Goal: Information Seeking & Learning: Learn about a topic

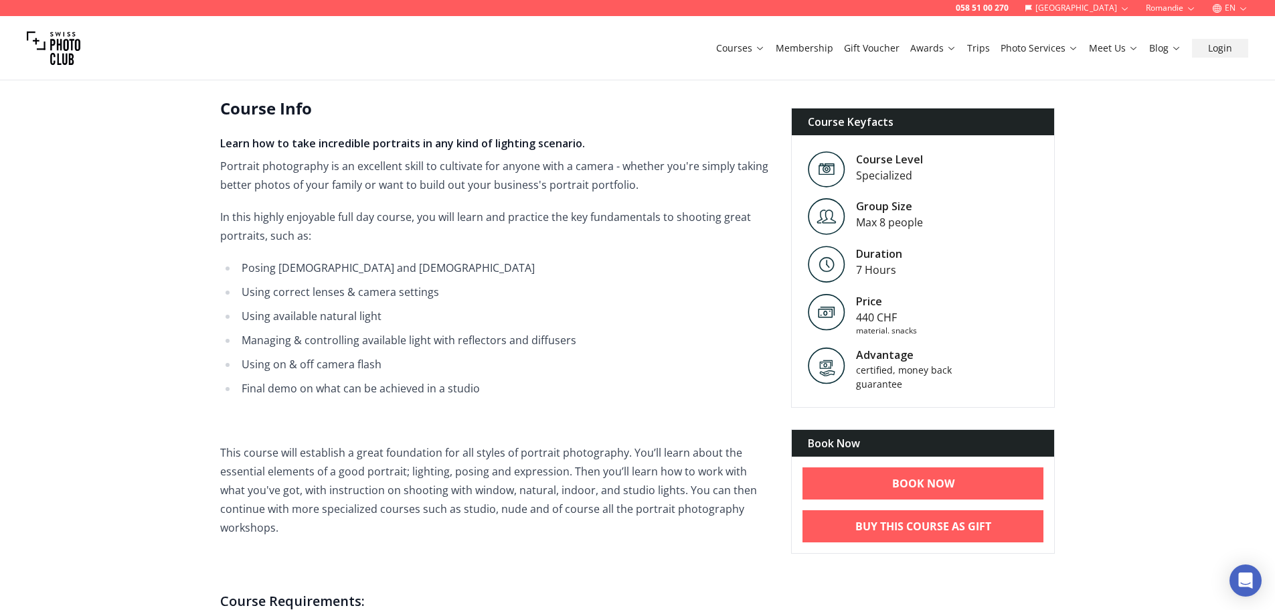
scroll to position [335, 0]
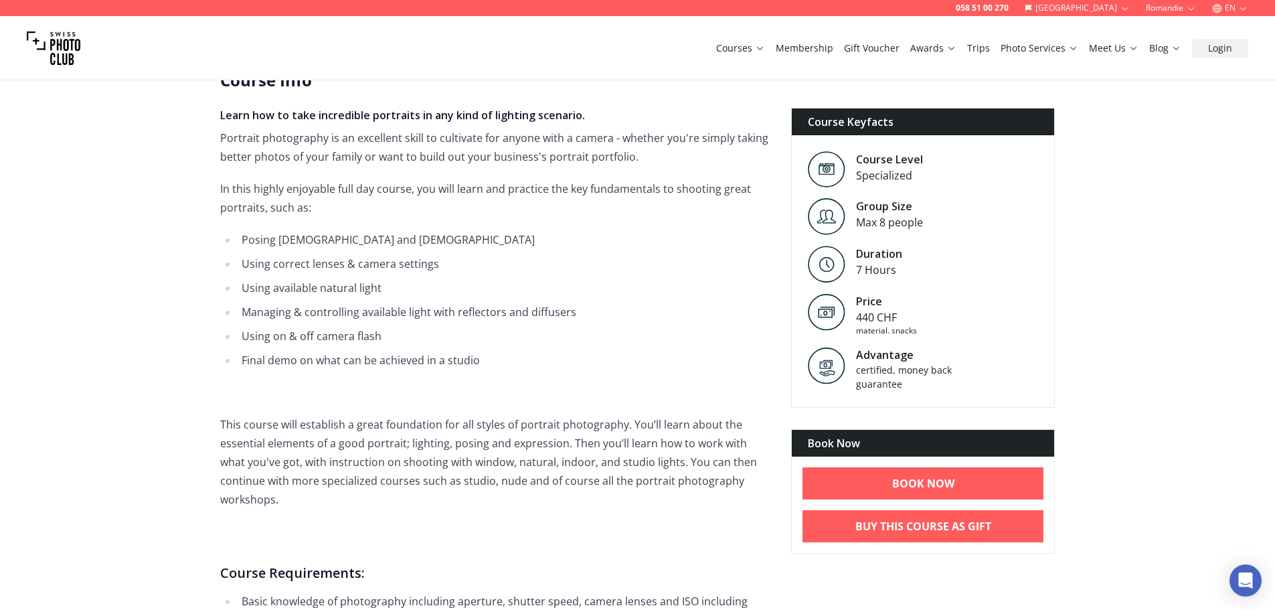
click at [280, 240] on li "Posing [DEMOGRAPHIC_DATA] and [DEMOGRAPHIC_DATA]" at bounding box center [504, 239] width 532 height 19
click at [280, 243] on li "Posing [DEMOGRAPHIC_DATA] and [DEMOGRAPHIC_DATA]" at bounding box center [504, 239] width 532 height 19
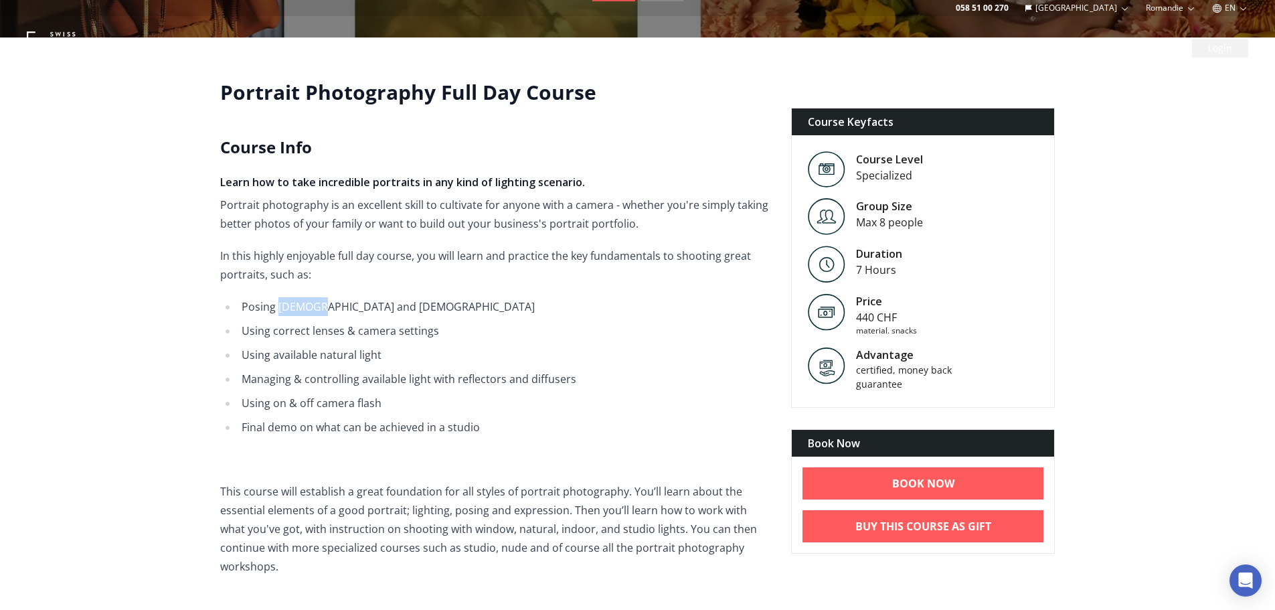
scroll to position [0, 0]
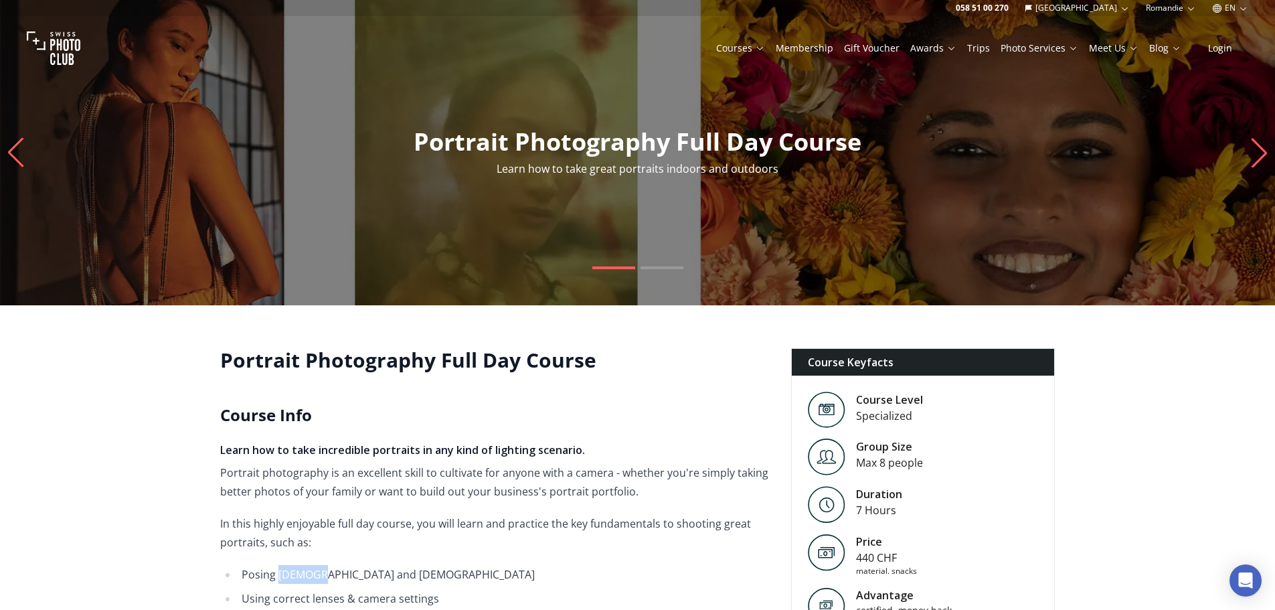
click at [1266, 147] on icon "Next slide" at bounding box center [1259, 152] width 18 height 29
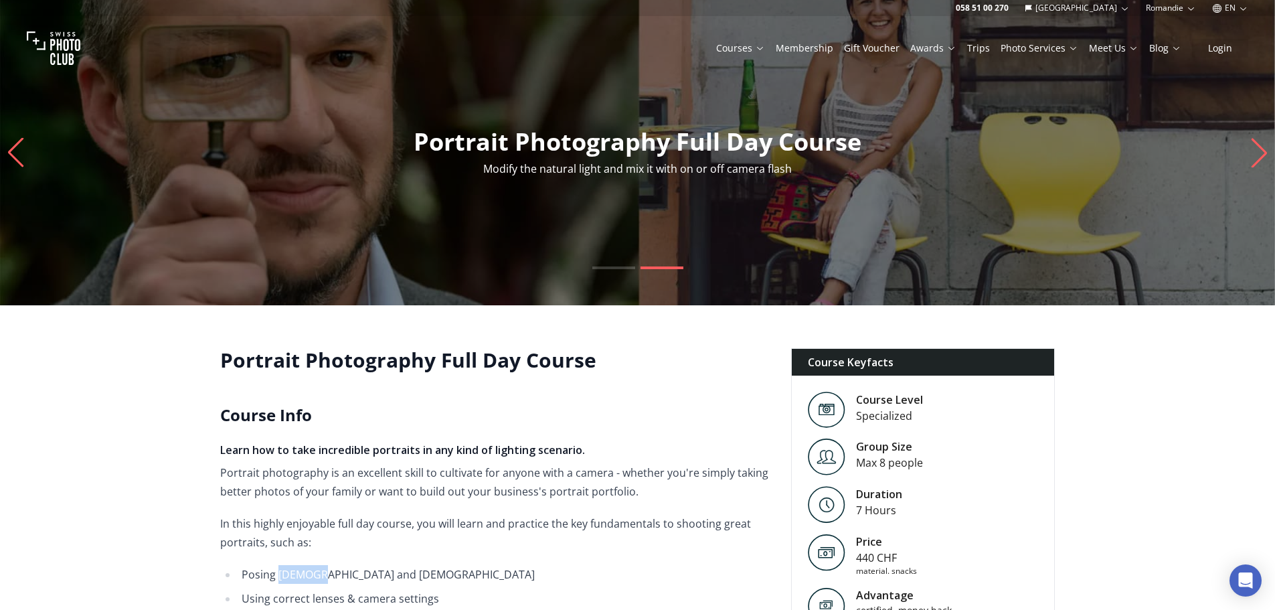
click at [1253, 153] on icon "Next slide" at bounding box center [1259, 152] width 18 height 29
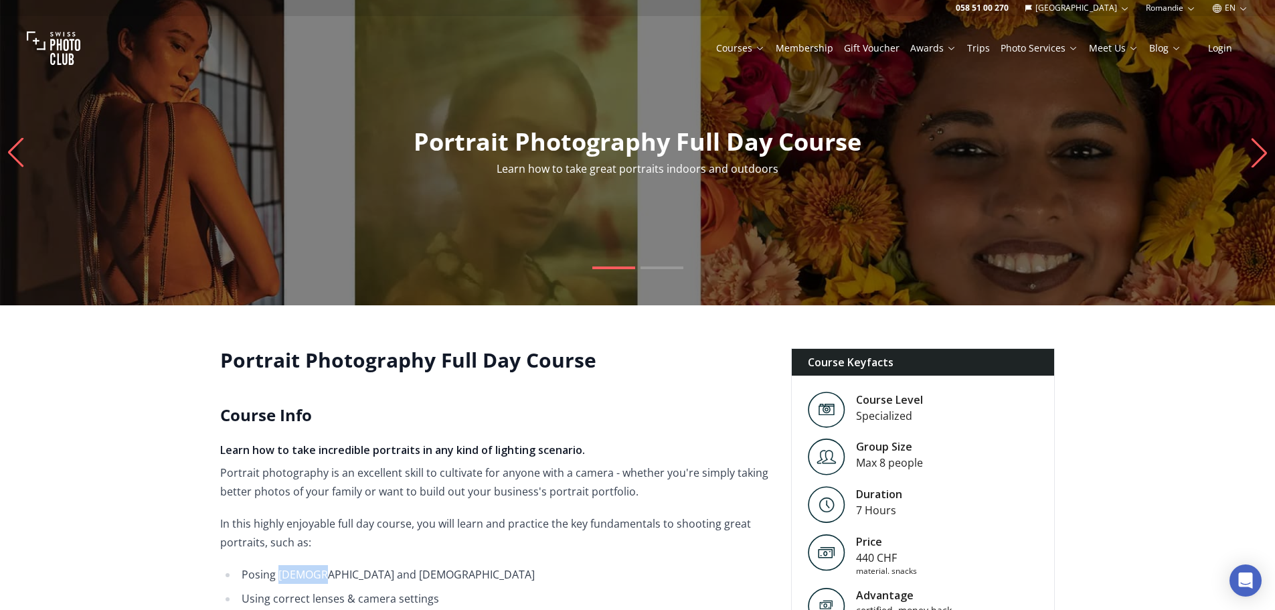
click at [1253, 153] on icon "Next slide" at bounding box center [1259, 152] width 18 height 29
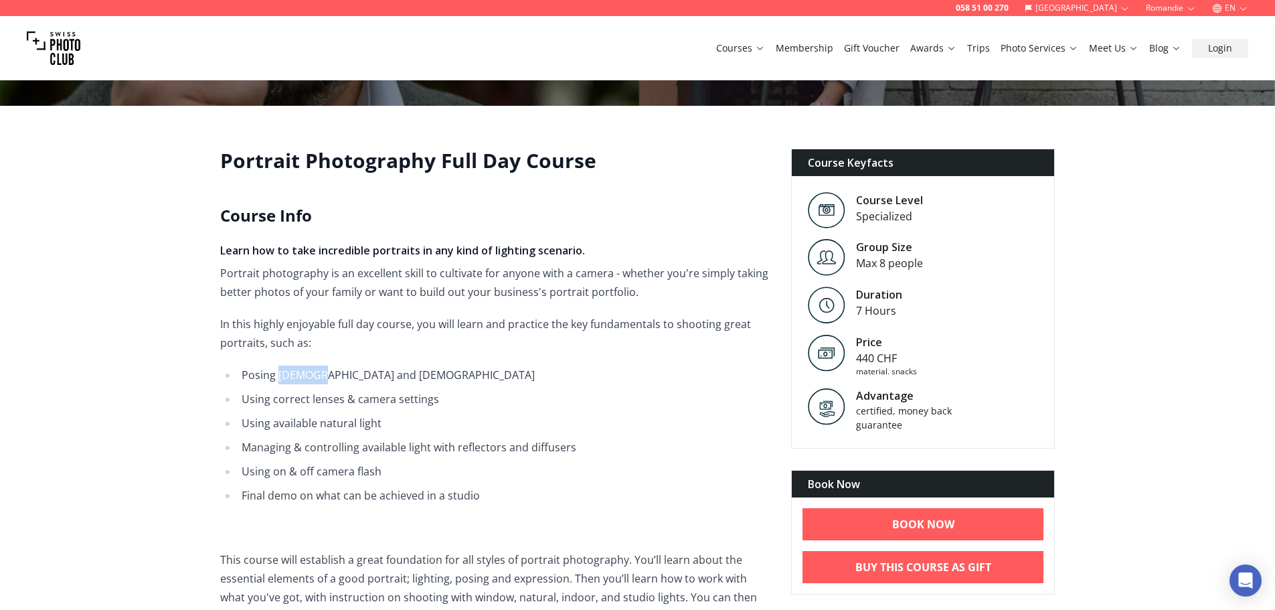
scroll to position [201, 0]
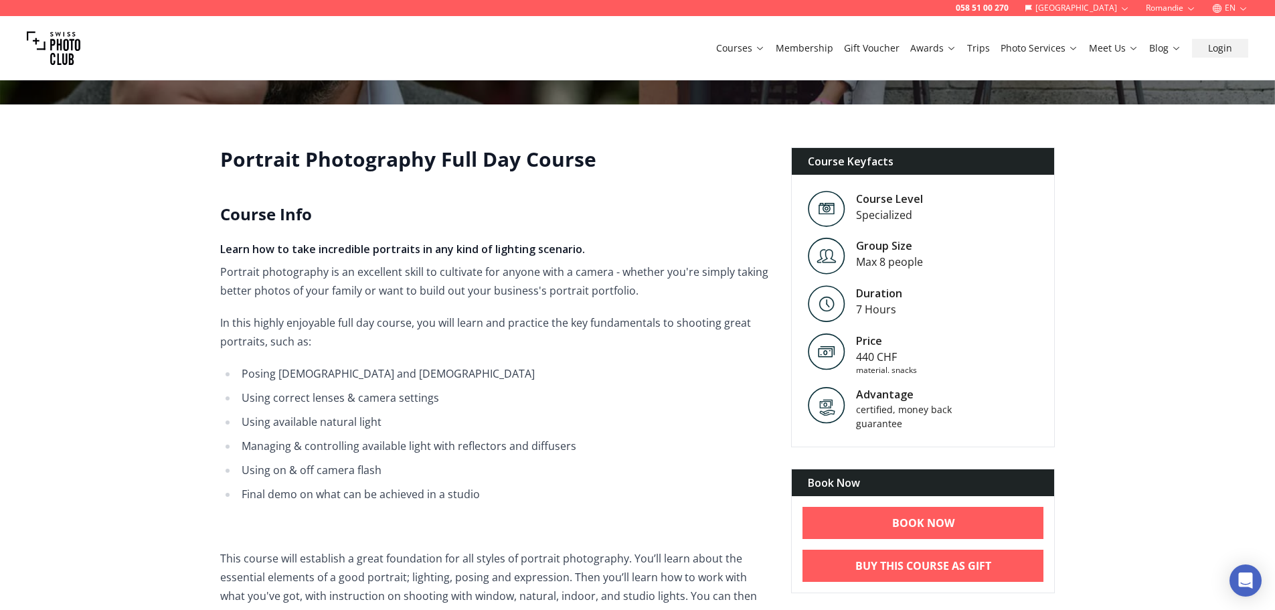
click at [326, 371] on li "Posing [DEMOGRAPHIC_DATA] and [DEMOGRAPHIC_DATA]" at bounding box center [504, 373] width 532 height 19
click at [335, 379] on li "Posing [DEMOGRAPHIC_DATA] and [DEMOGRAPHIC_DATA]" at bounding box center [504, 373] width 532 height 19
click at [318, 410] on ul "Posing [DEMOGRAPHIC_DATA] and [DEMOGRAPHIC_DATA] Using correct lenses & camera …" at bounding box center [494, 433] width 549 height 139
click at [318, 411] on ul "Posing [DEMOGRAPHIC_DATA] and [DEMOGRAPHIC_DATA] Using correct lenses & camera …" at bounding box center [494, 433] width 549 height 139
click at [315, 417] on li "Using available natural light" at bounding box center [504, 421] width 532 height 19
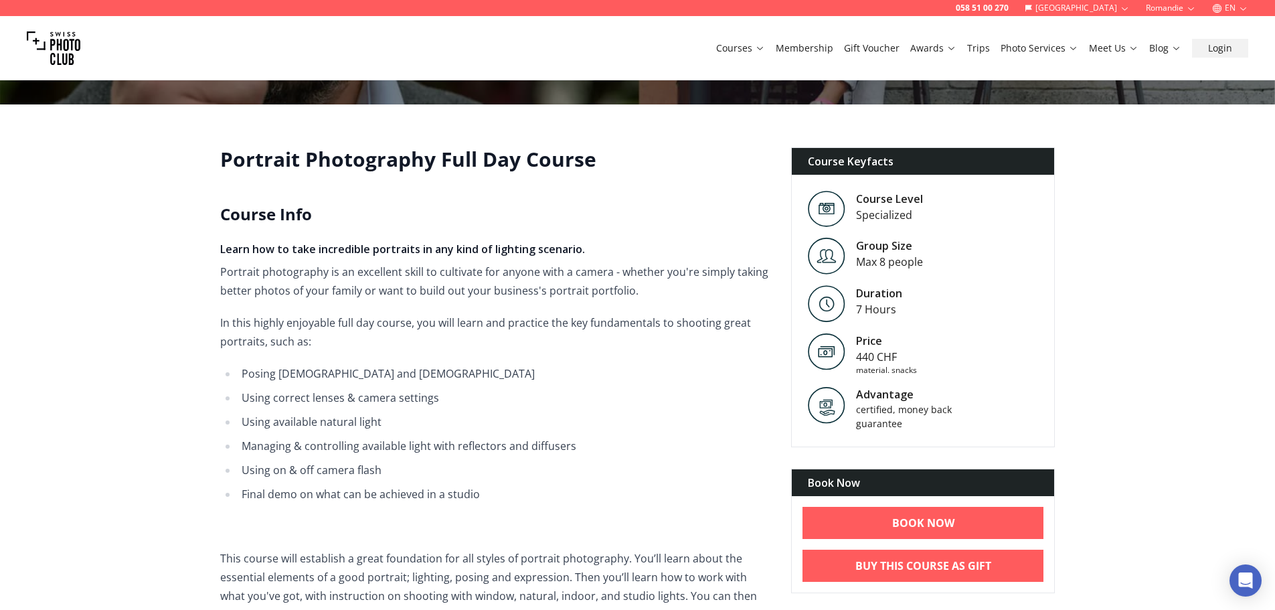
click at [314, 417] on li "Using available natural light" at bounding box center [504, 421] width 532 height 19
click at [296, 459] on ul "Posing [DEMOGRAPHIC_DATA] and [DEMOGRAPHIC_DATA] Using correct lenses & camera …" at bounding box center [494, 433] width 549 height 139
click at [296, 458] on ul "Posing [DEMOGRAPHIC_DATA] and [DEMOGRAPHIC_DATA] Using correct lenses & camera …" at bounding box center [494, 433] width 549 height 139
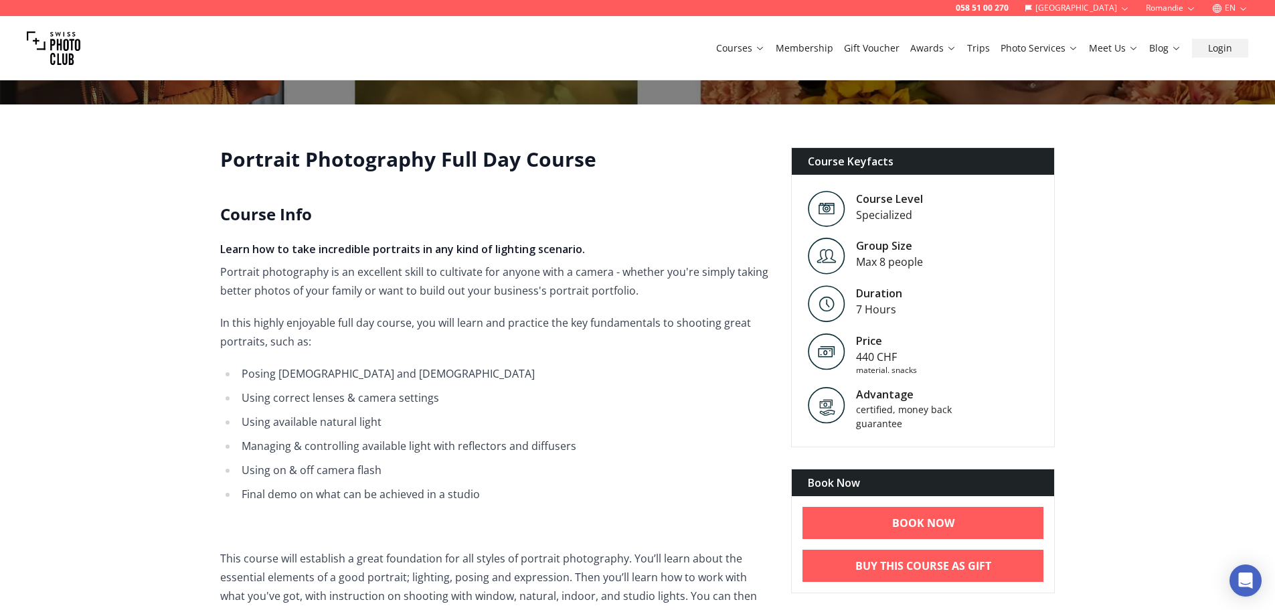
click at [289, 485] on li "Final demo on what can be achieved in a studio" at bounding box center [504, 493] width 532 height 19
click at [351, 494] on li "Final demo on what can be achieved in a studio" at bounding box center [504, 493] width 532 height 19
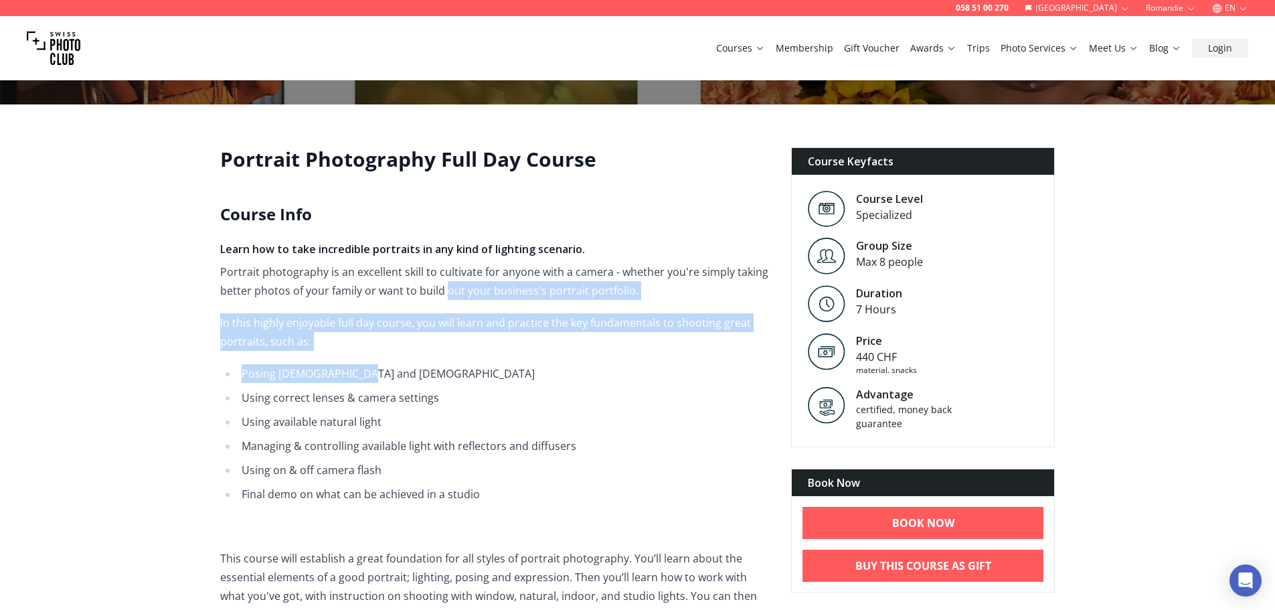
drag, startPoint x: 444, startPoint y: 282, endPoint x: 474, endPoint y: 365, distance: 87.9
click at [474, 365] on span "Learn how to take incredible portraits in any kind of lighting scenario. Portra…" at bounding box center [494, 547] width 549 height 613
click at [482, 371] on li "Posing [DEMOGRAPHIC_DATA] and [DEMOGRAPHIC_DATA]" at bounding box center [504, 373] width 532 height 19
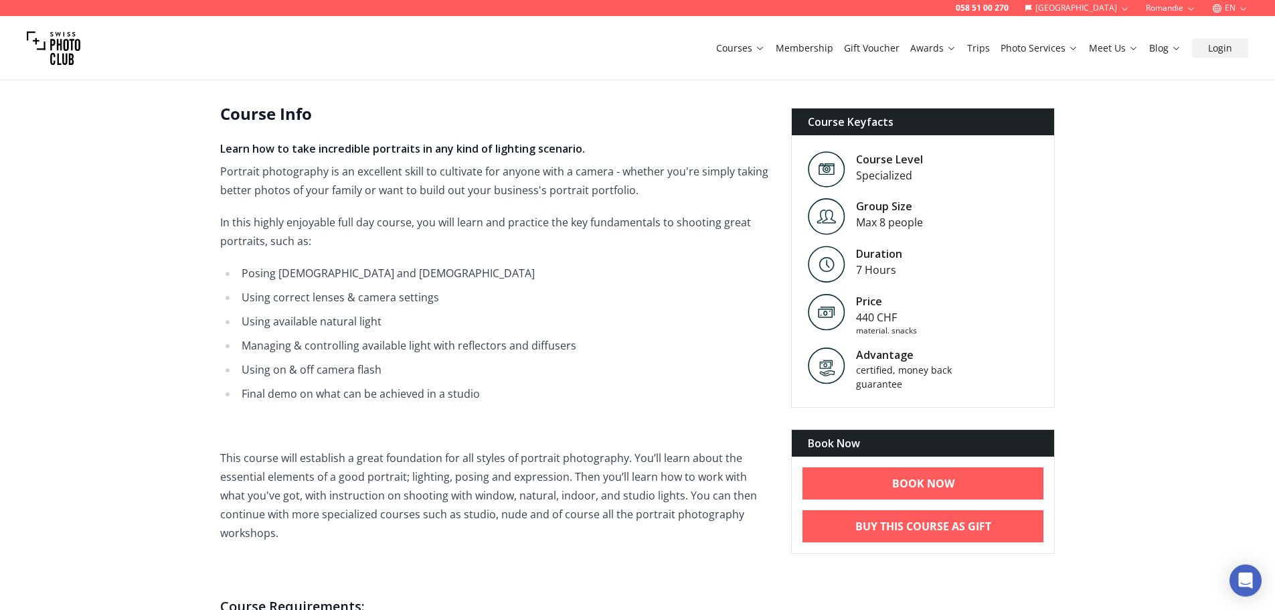
scroll to position [468, 0]
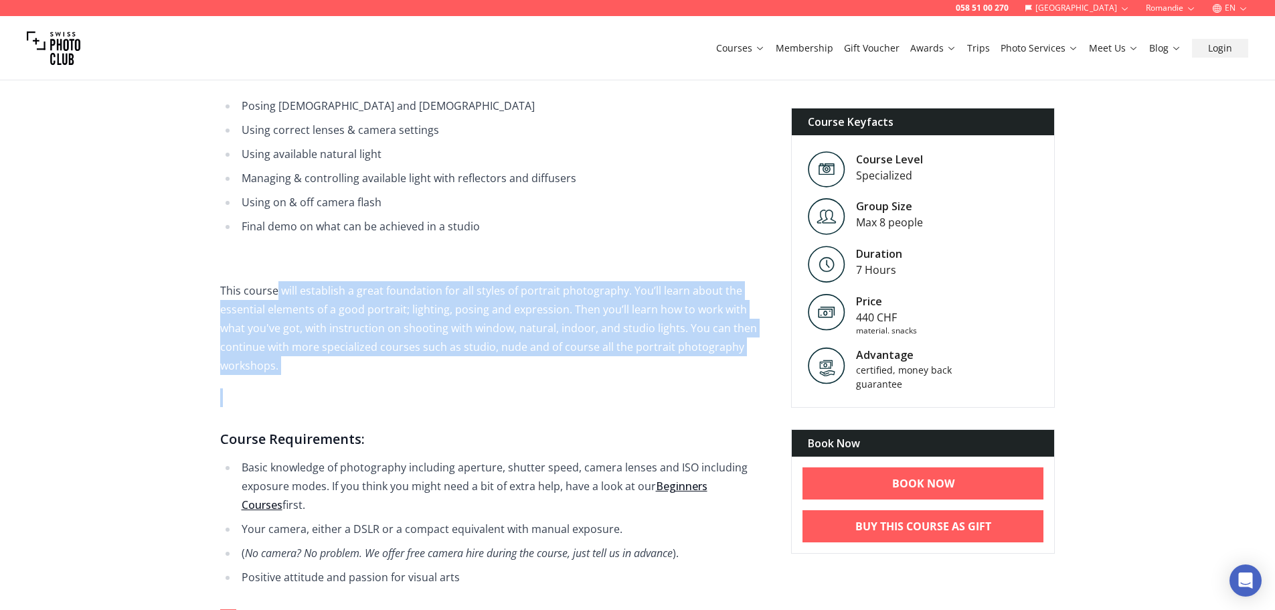
drag, startPoint x: 276, startPoint y: 280, endPoint x: 456, endPoint y: 397, distance: 213.8
click at [438, 373] on span "Learn how to take incredible portraits in any kind of lighting scenario. Portra…" at bounding box center [494, 279] width 549 height 613
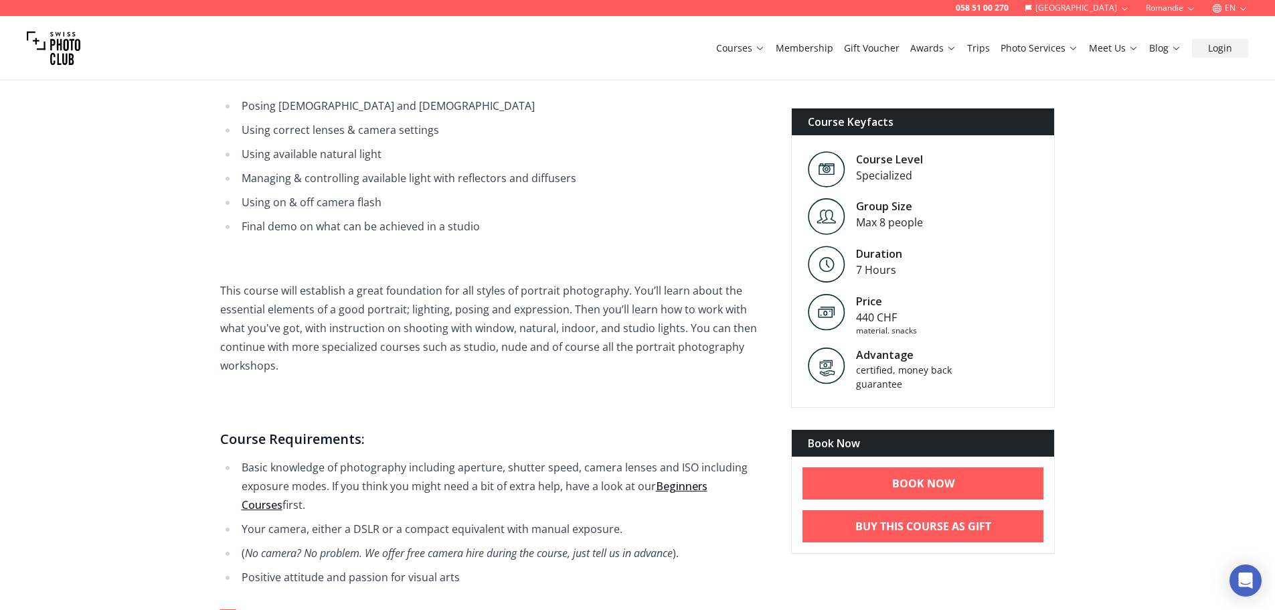
click at [459, 403] on span "Learn how to take incredible portraits in any kind of lighting scenario. Portra…" at bounding box center [494, 279] width 549 height 613
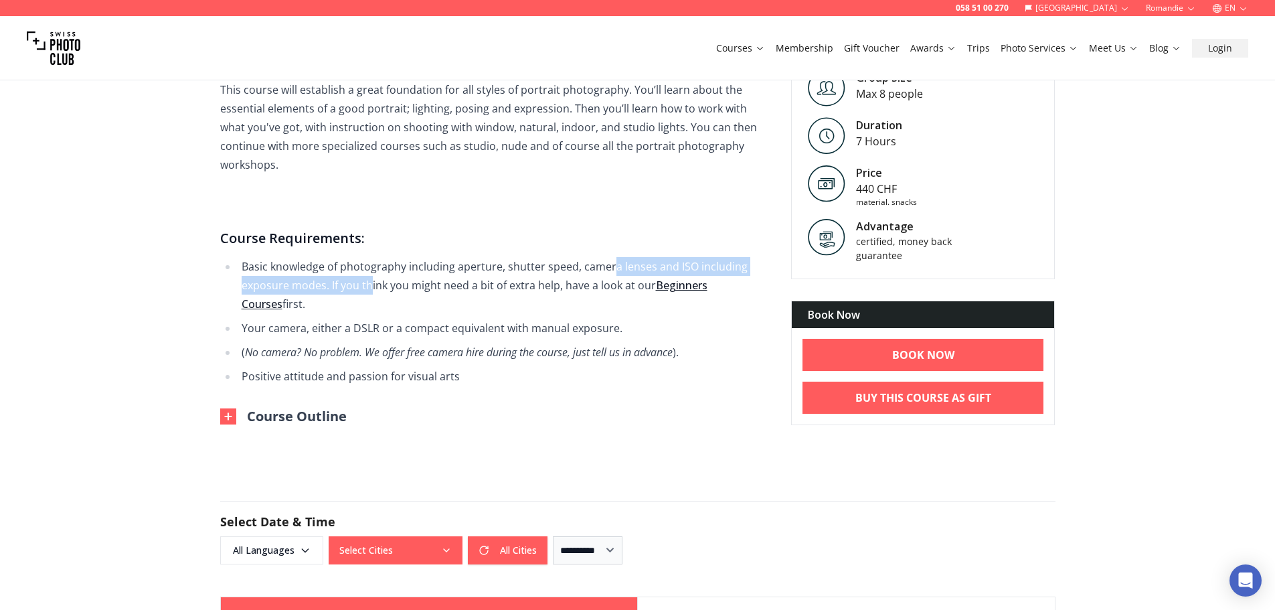
drag, startPoint x: 370, startPoint y: 269, endPoint x: 610, endPoint y: 234, distance: 242.7
click at [610, 234] on span "Learn how to take incredible portraits in any kind of lighting scenario. Portra…" at bounding box center [494, 79] width 549 height 613
click at [606, 257] on li "Basic knowledge of photography including aperture, shutter speed, camera lenses…" at bounding box center [504, 285] width 532 height 56
drag, startPoint x: 591, startPoint y: 243, endPoint x: 624, endPoint y: 284, distance: 51.9
click at [610, 272] on li "Basic knowledge of photography including aperture, shutter speed, camera lenses…" at bounding box center [504, 285] width 532 height 56
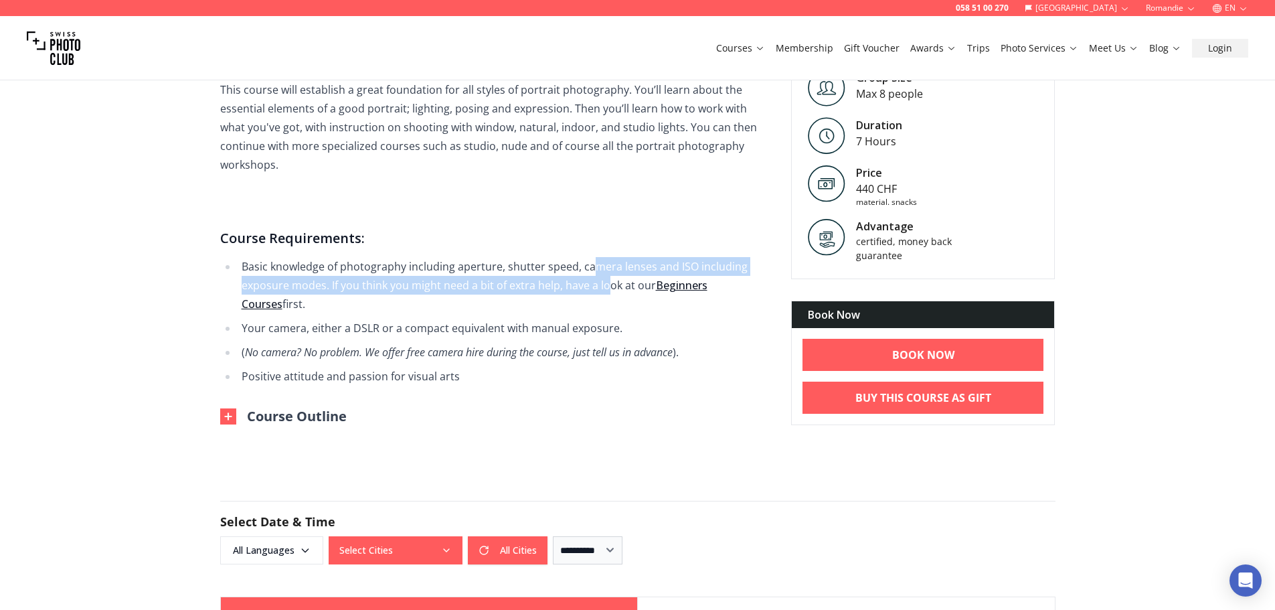
click at [496, 283] on li "Basic knowledge of photography including aperture, shutter speed, camera lenses…" at bounding box center [504, 285] width 532 height 56
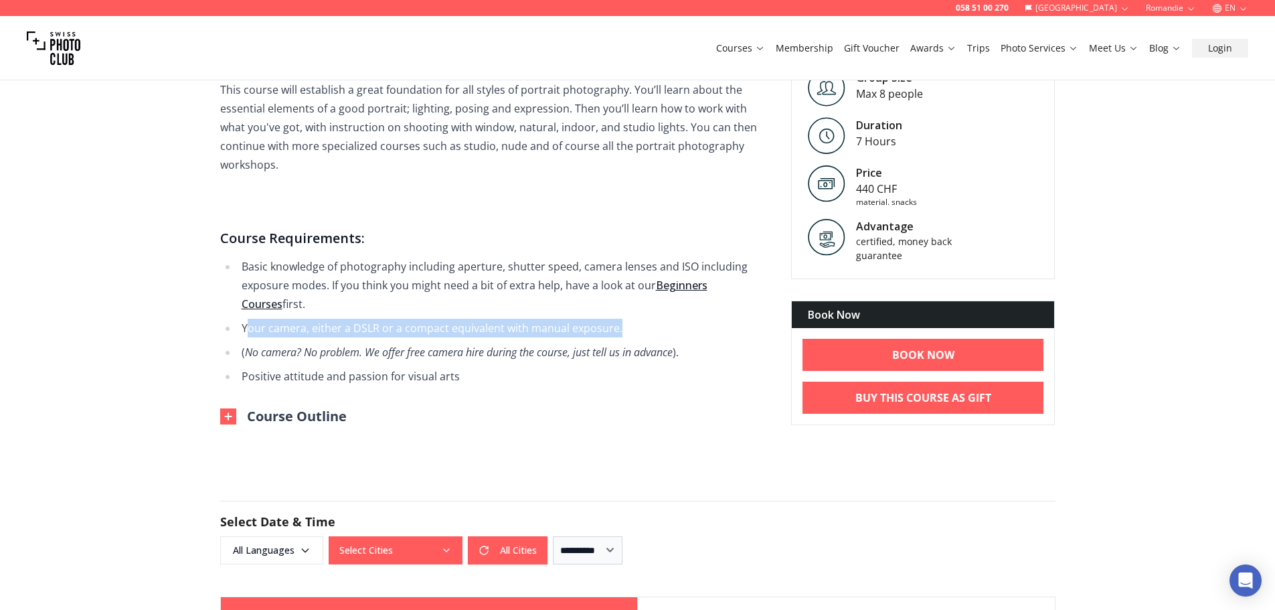
drag, startPoint x: 250, startPoint y: 314, endPoint x: 699, endPoint y: 314, distance: 448.9
click at [699, 318] on li "Your camera, either a DSLR or a compact equivalent with manual exposure." at bounding box center [504, 327] width 532 height 19
click at [696, 318] on li "Your camera, either a DSLR or a compact equivalent with manual exposure." at bounding box center [504, 327] width 532 height 19
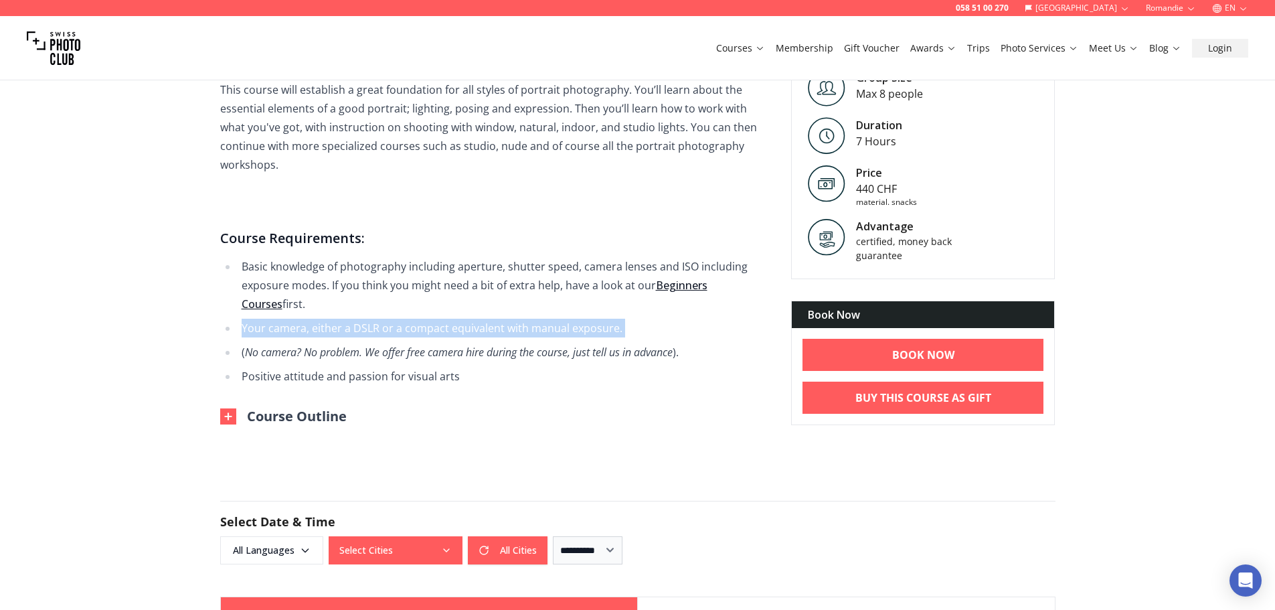
click at [546, 318] on li "Your camera, either a DSLR or a compact equivalent with manual exposure." at bounding box center [504, 327] width 532 height 19
click at [537, 345] on em "No camera? No problem. We offer free camera hire during the course, just tell u…" at bounding box center [459, 352] width 428 height 15
click at [458, 345] on em "No camera? No problem. We offer free camera hire during the course, just tell u…" at bounding box center [459, 352] width 428 height 15
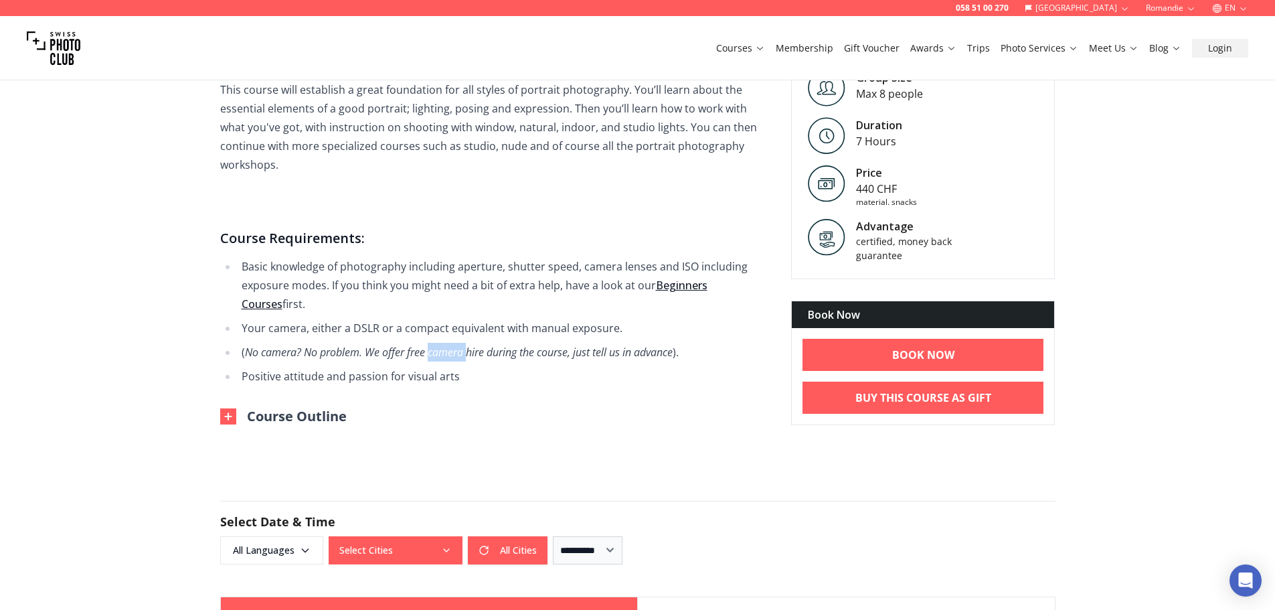
click at [458, 345] on em "No camera? No problem. We offer free camera hire during the course, just tell u…" at bounding box center [459, 352] width 428 height 15
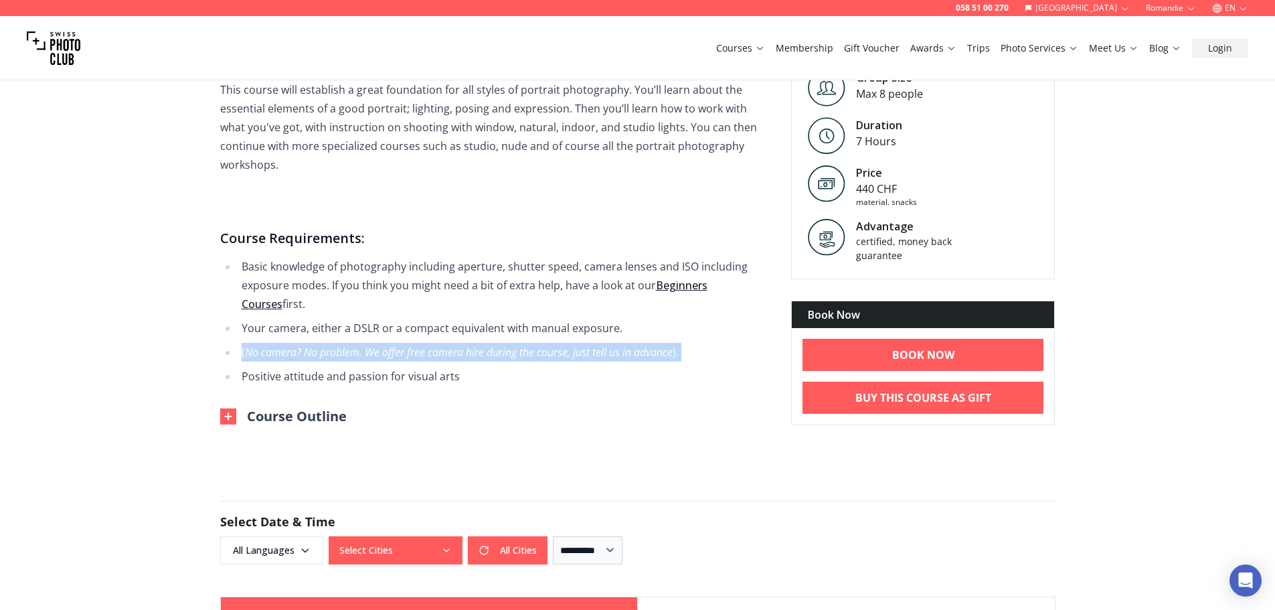
click at [458, 345] on em "No camera? No problem. We offer free camera hire during the course, just tell u…" at bounding box center [459, 352] width 428 height 15
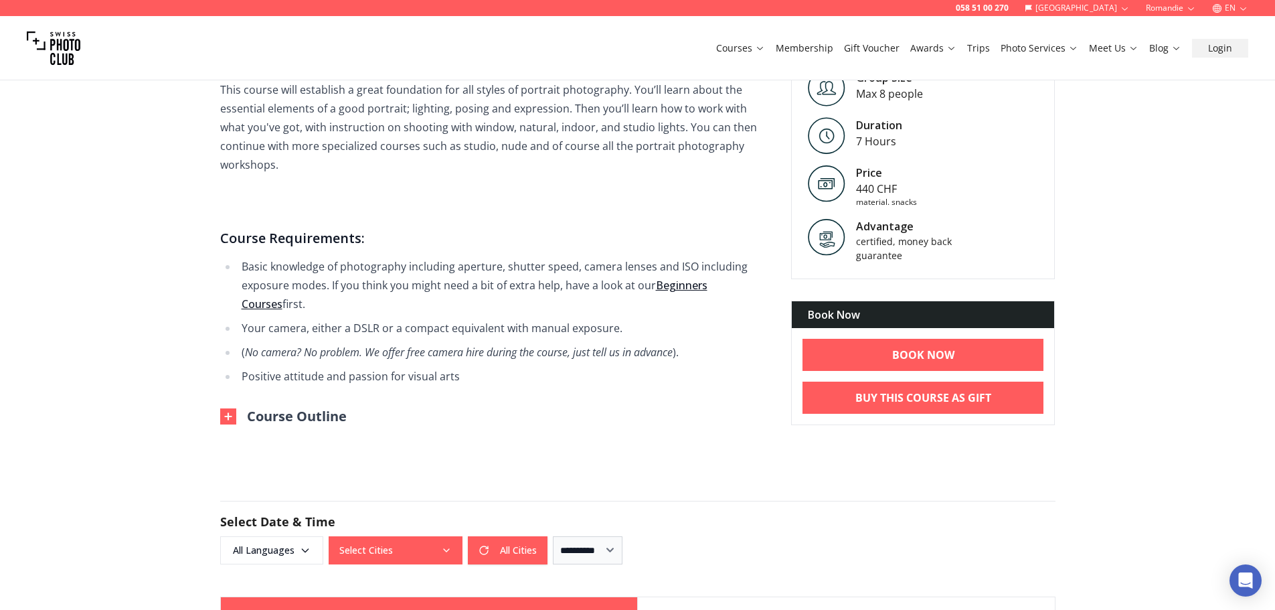
click at [438, 367] on li "Positive attitude and passion for visual arts" at bounding box center [504, 376] width 532 height 19
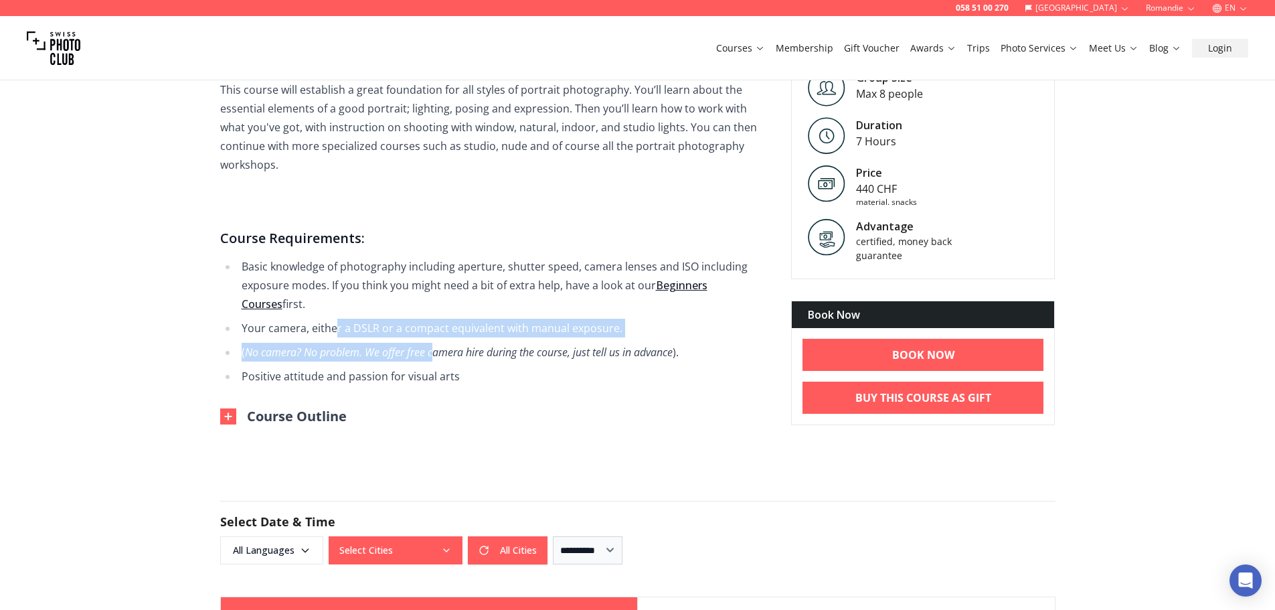
drag, startPoint x: 335, startPoint y: 298, endPoint x: 540, endPoint y: 333, distance: 207.7
click at [478, 322] on ul "Basic knowledge of photography including aperture, shutter speed, camera lenses…" at bounding box center [494, 321] width 549 height 128
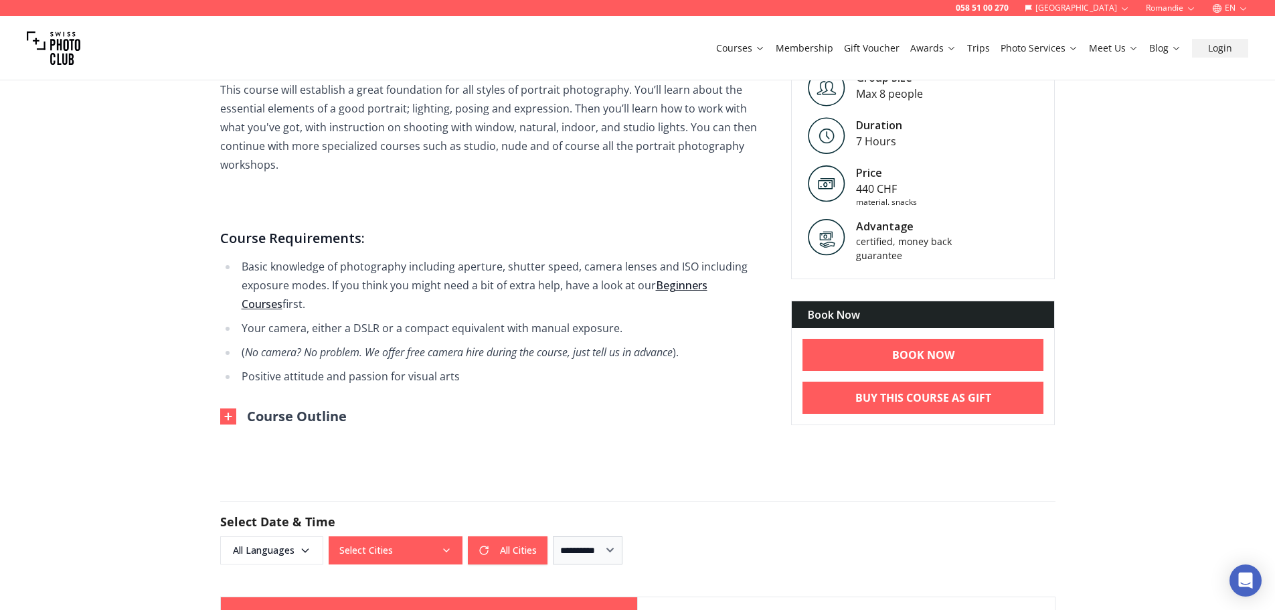
click at [543, 345] on em "No camera? No problem. We offer free camera hire during the course, just tell u…" at bounding box center [459, 352] width 428 height 15
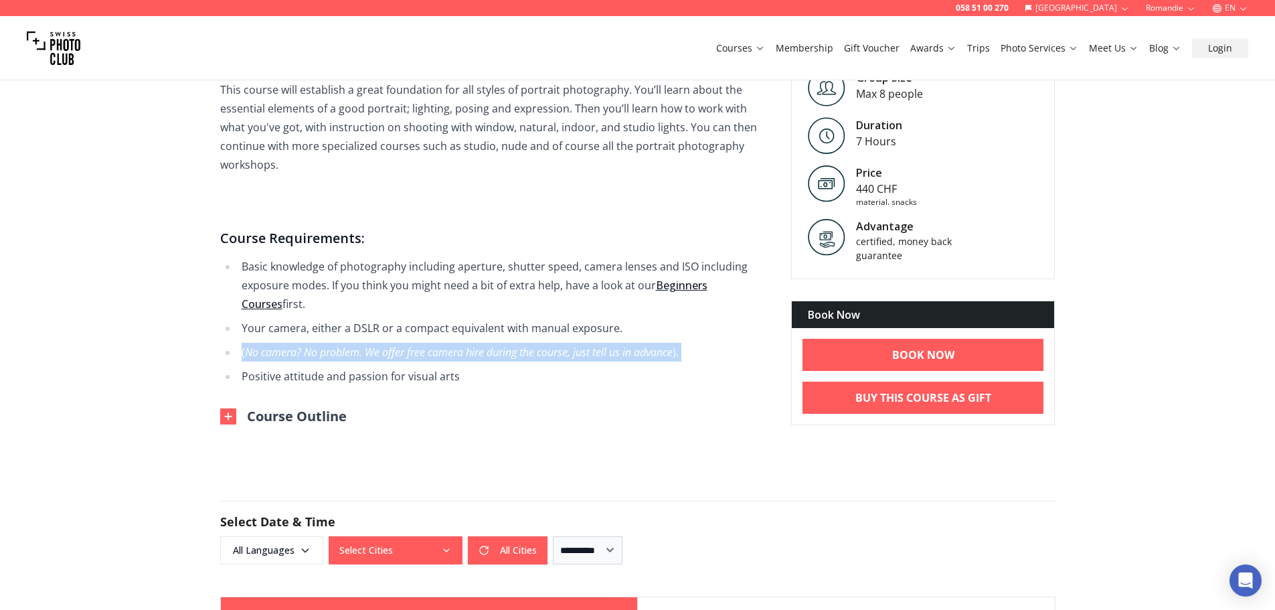
click at [543, 345] on em "No camera? No problem. We offer free camera hire during the course, just tell u…" at bounding box center [459, 352] width 428 height 15
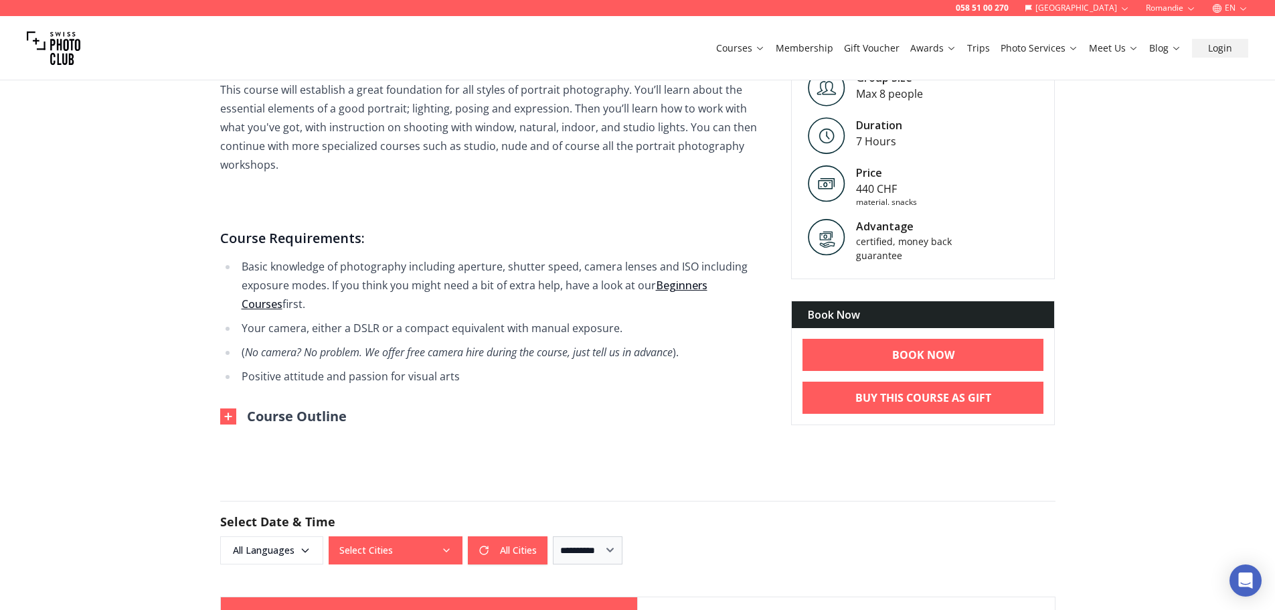
click at [440, 407] on div "Course Outline" at bounding box center [494, 416] width 549 height 19
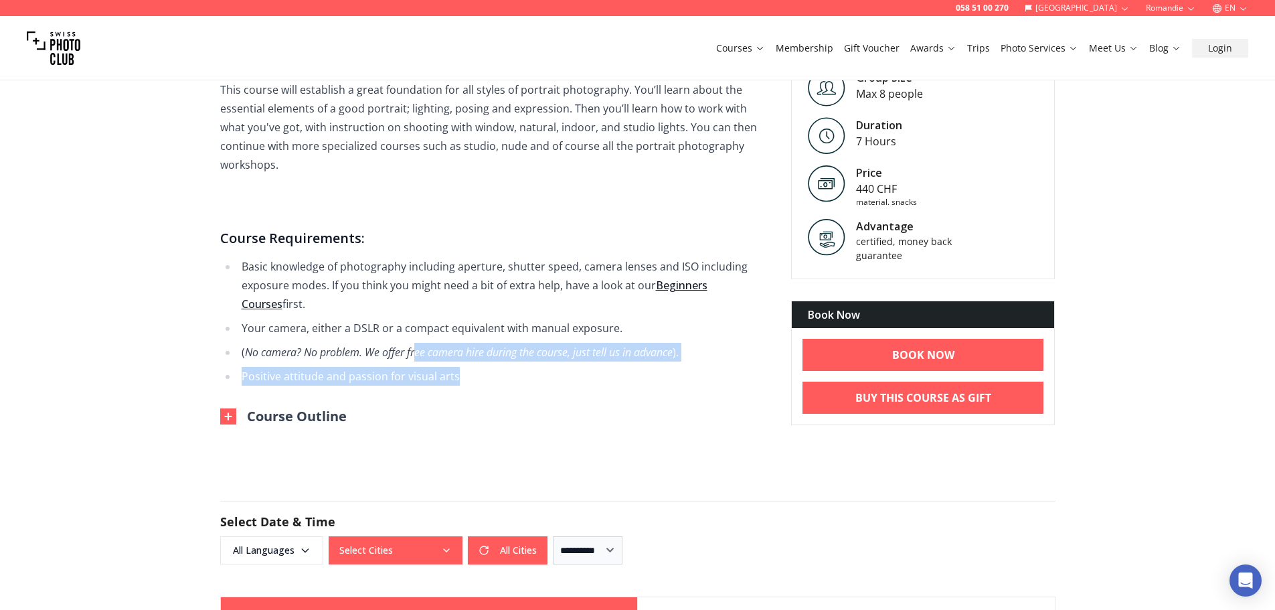
drag, startPoint x: 414, startPoint y: 341, endPoint x: 652, endPoint y: 348, distance: 238.3
click at [652, 348] on ul "Basic knowledge of photography including aperture, shutter speed, camera lenses…" at bounding box center [494, 321] width 549 height 128
click at [652, 367] on li "Positive attitude and passion for visual arts" at bounding box center [504, 376] width 532 height 19
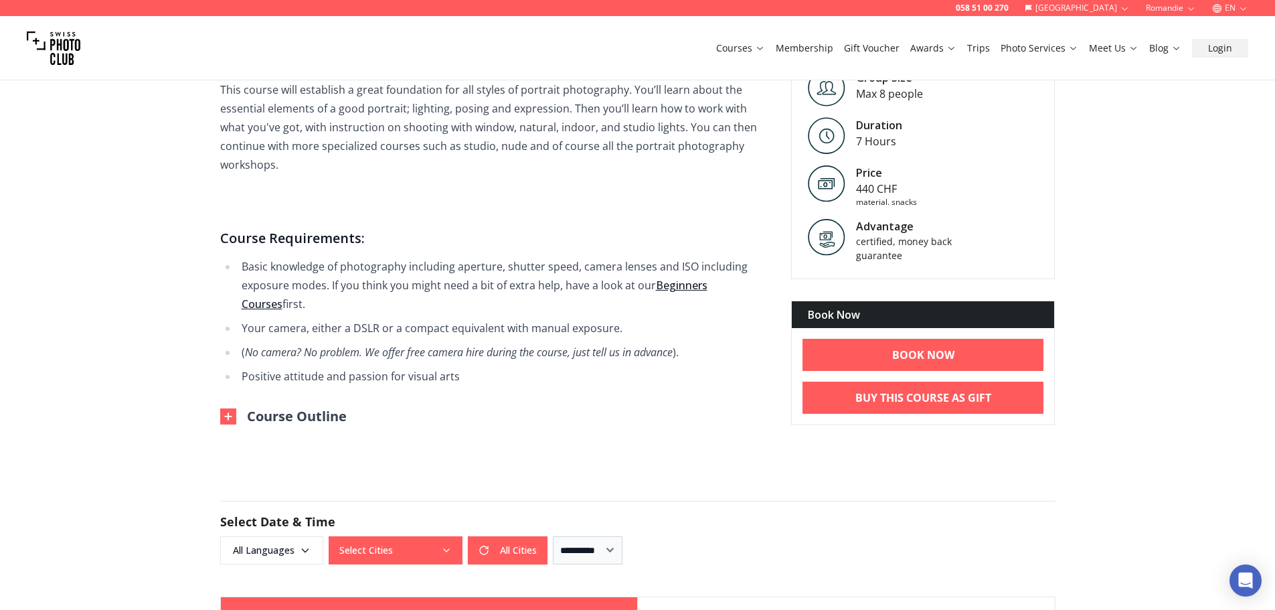
click at [229, 408] on img at bounding box center [228, 416] width 16 height 16
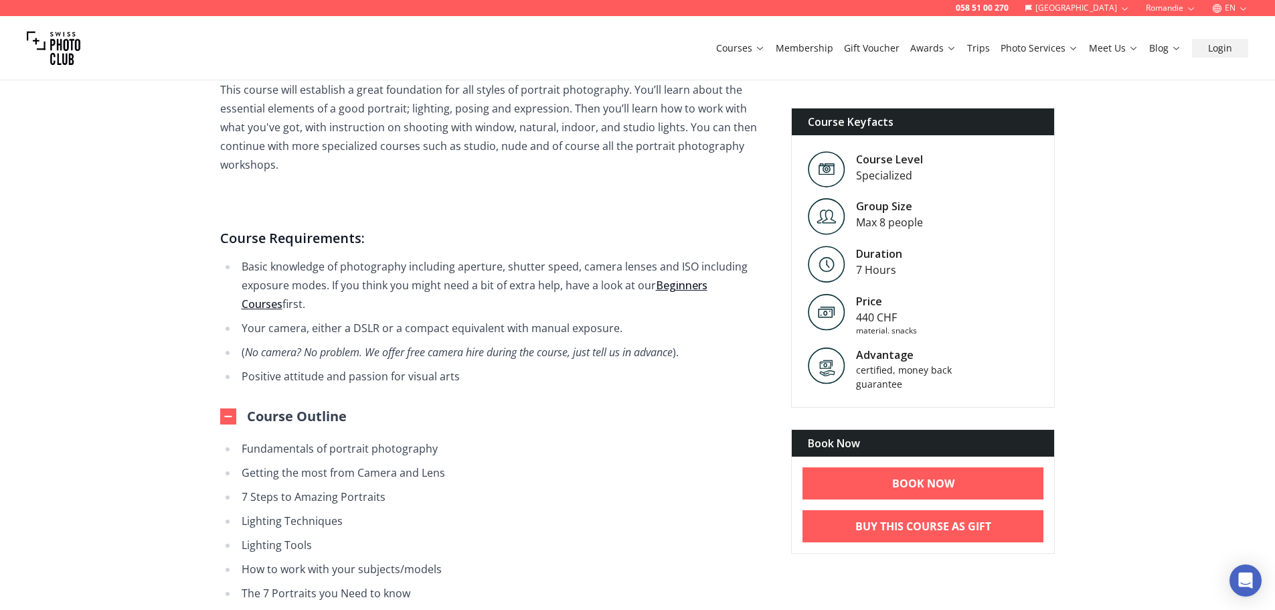
scroll to position [736, 0]
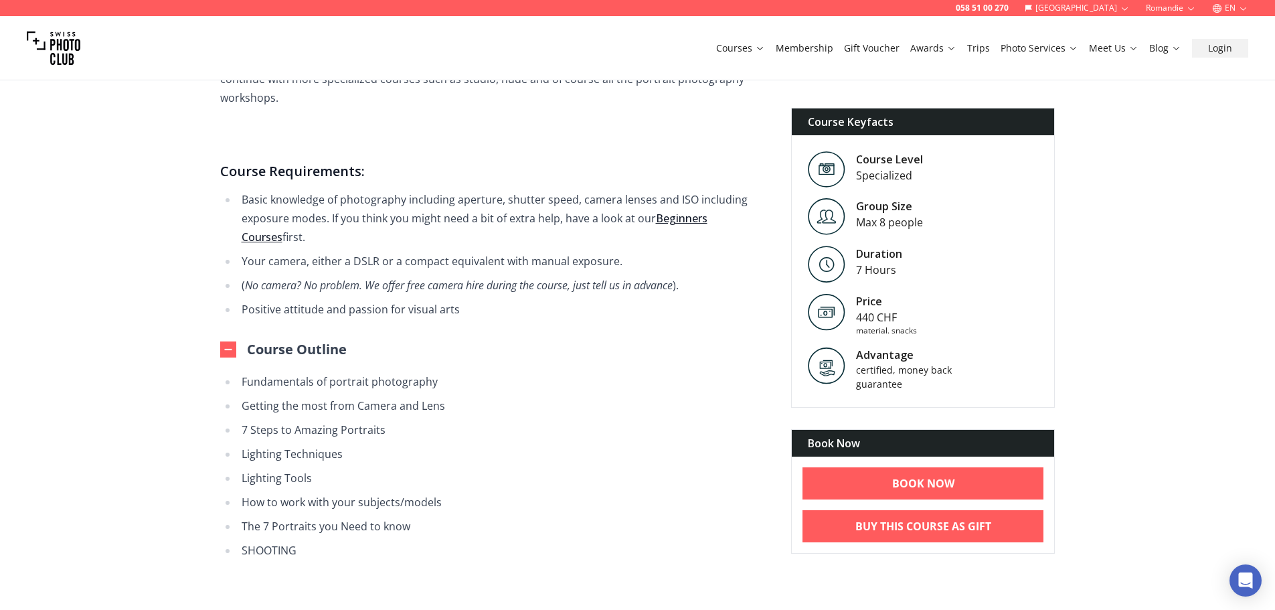
click at [221, 341] on img at bounding box center [228, 349] width 16 height 16
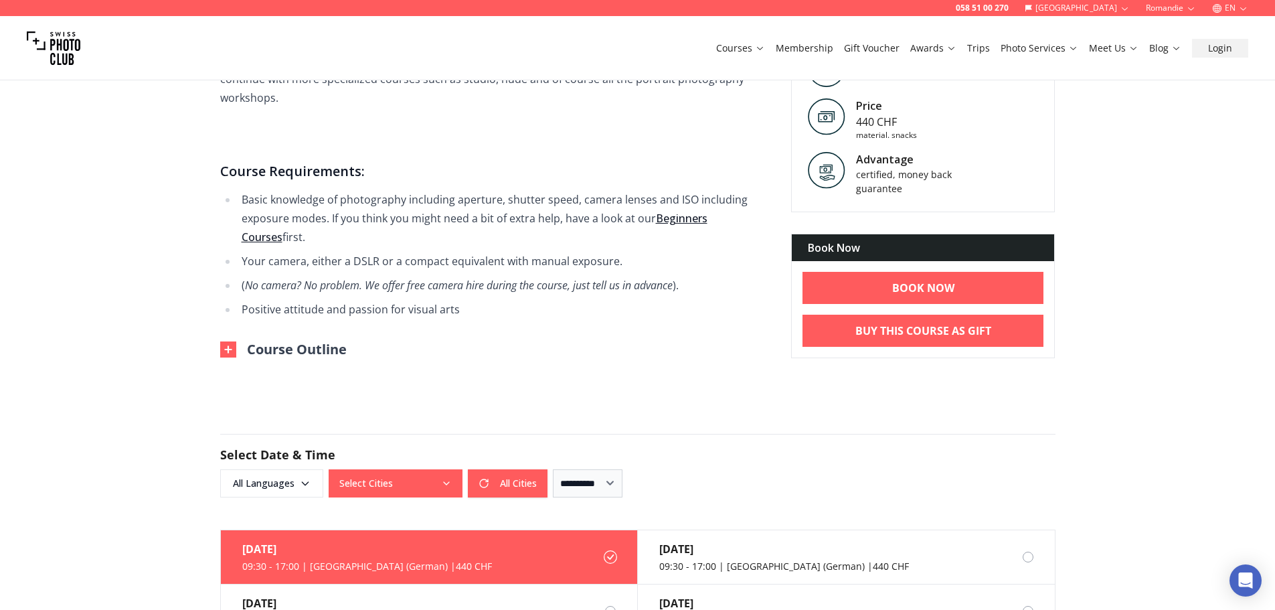
scroll to position [1004, 0]
